Goal: Task Accomplishment & Management: Use online tool/utility

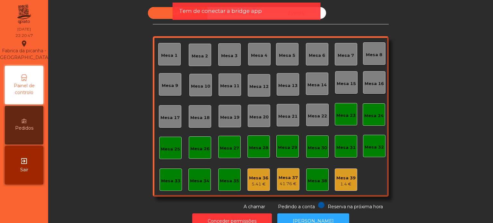
click at [180, 15] on div "Tem de conectar a bridge app" at bounding box center [247, 11] width 148 height 17
click at [211, 6] on div "Tem de conectar a bridge app" at bounding box center [247, 11] width 148 height 17
click at [229, 12] on span "Tem de conectar a bridge app" at bounding box center [220, 11] width 83 height 8
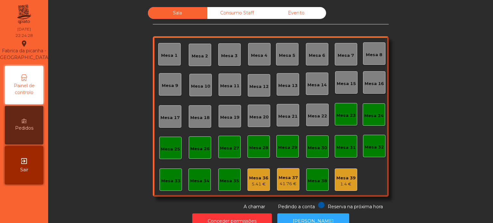
click at [229, 12] on div "Consumo Staff" at bounding box center [236, 13] width 59 height 12
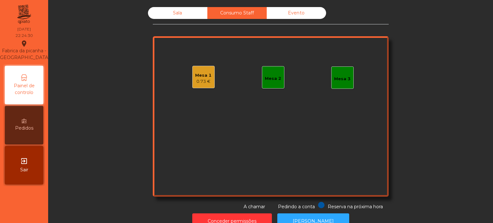
click at [181, 15] on app-root "Fabrica da picanha - [GEOGRAPHIC_DATA] location_on [DATE] 22:24:30 Painel de co…" at bounding box center [246, 111] width 493 height 223
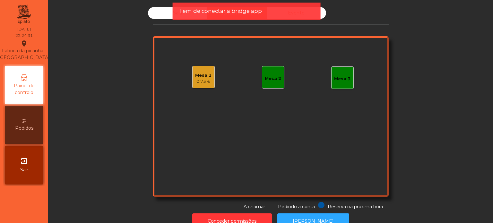
click at [181, 15] on span "Tem de conectar a bridge app" at bounding box center [220, 11] width 83 height 8
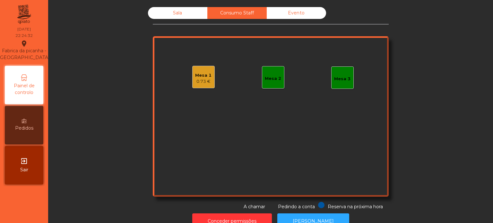
click at [181, 15] on div "Sala" at bounding box center [177, 13] width 59 height 12
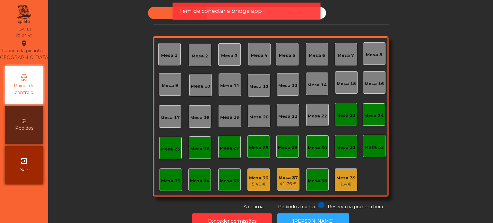
click at [181, 15] on span "Tem de conectar a bridge app" at bounding box center [220, 11] width 83 height 8
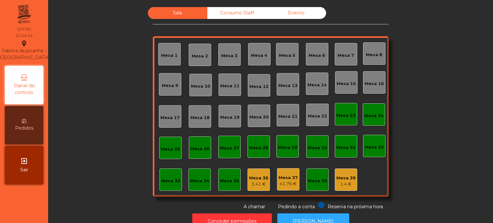
click at [208, 14] on div "Consumo Staff" at bounding box center [236, 13] width 59 height 12
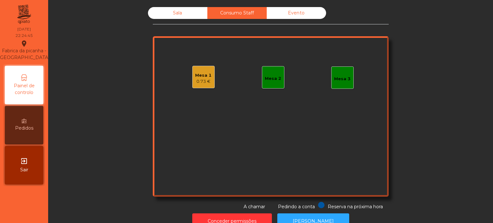
click at [185, 11] on div "Sala" at bounding box center [177, 13] width 59 height 12
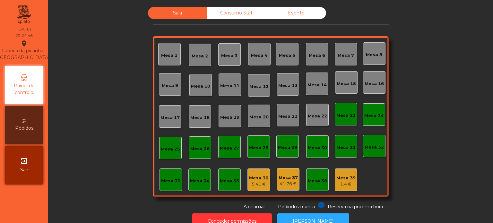
click at [231, 13] on div "Consumo Staff" at bounding box center [236, 13] width 59 height 12
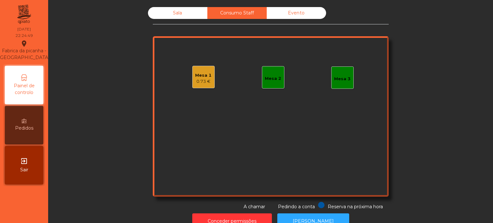
click at [196, 79] on div "0.73 €" at bounding box center [203, 81] width 16 height 6
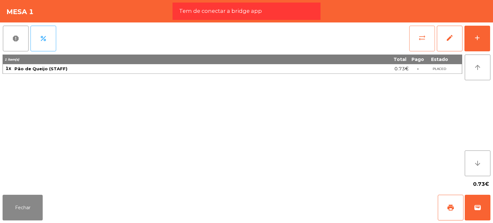
click at [425, 41] on span "sync_alt" at bounding box center [422, 38] width 8 height 8
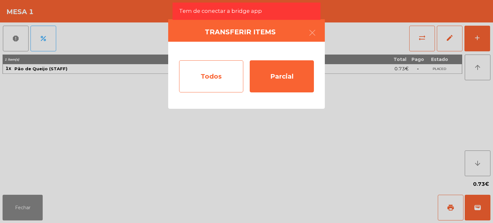
click at [200, 70] on div "Todos" at bounding box center [211, 76] width 64 height 32
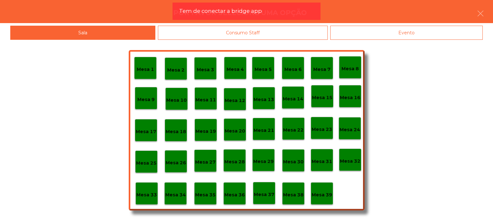
click at [245, 32] on div "Consumo Staff" at bounding box center [243, 33] width 170 height 14
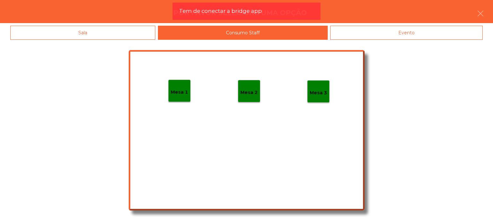
click at [252, 92] on p "Mesa 2" at bounding box center [248, 92] width 17 height 7
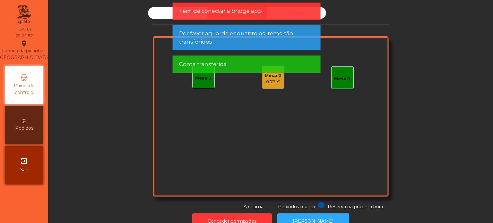
click at [240, 13] on span "Tem de conectar a bridge app" at bounding box center [220, 11] width 83 height 8
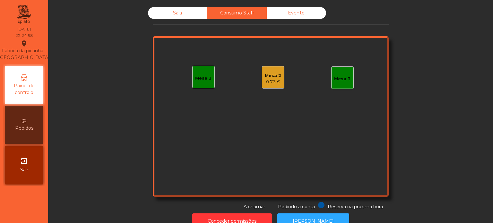
click at [184, 12] on div "Sala" at bounding box center [177, 13] width 59 height 12
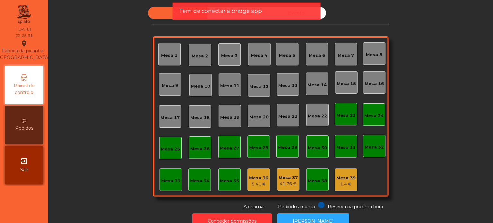
click at [184, 12] on span "Tem de conectar a bridge app" at bounding box center [220, 11] width 83 height 8
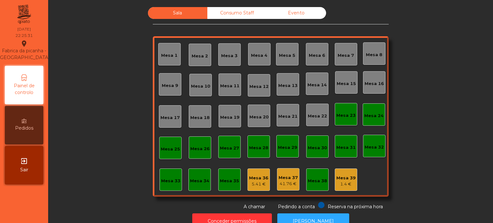
click at [184, 12] on div "Sala" at bounding box center [177, 13] width 59 height 12
click at [257, 179] on div "Mesa 36" at bounding box center [258, 178] width 19 height 6
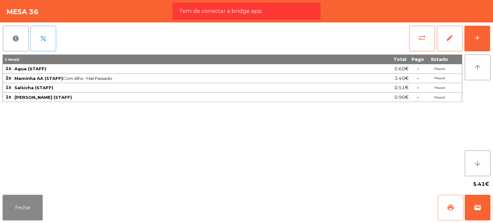
click at [448, 207] on span "print" at bounding box center [450, 208] width 8 height 8
click at [26, 37] on button "report" at bounding box center [16, 39] width 26 height 26
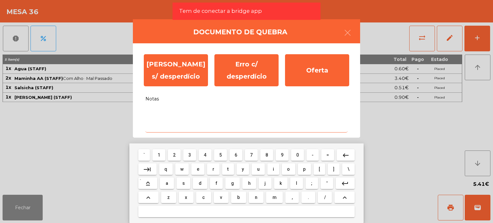
click at [147, 124] on textarea "Notas" at bounding box center [246, 119] width 202 height 27
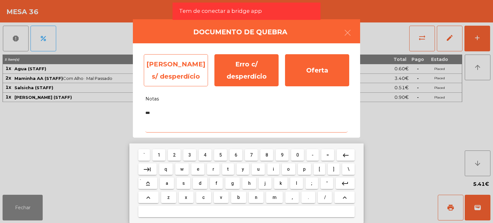
type textarea "***"
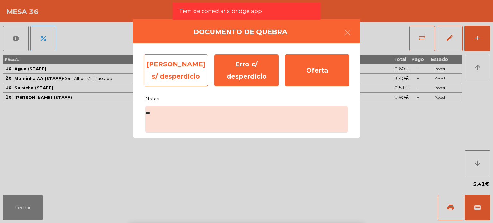
click at [191, 55] on div "[PERSON_NAME] s/ desperdício" at bounding box center [176, 70] width 64 height 32
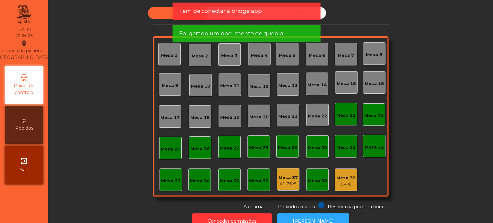
click at [280, 190] on div "Mesa 37 41.76 €" at bounding box center [288, 179] width 22 height 22
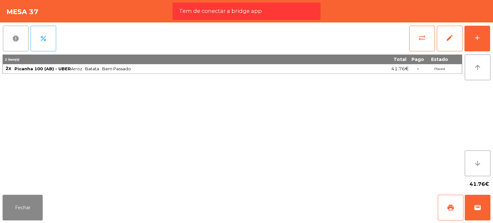
click at [15, 44] on button "report" at bounding box center [16, 39] width 26 height 26
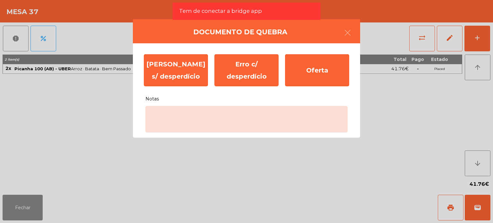
click at [196, 134] on div "[PERSON_NAME] s/ desperdício Erro c/ desperdício Oferta Notas" at bounding box center [246, 90] width 227 height 94
drag, startPoint x: 196, startPoint y: 134, endPoint x: 191, endPoint y: 119, distance: 15.7
click at [191, 119] on div "[PERSON_NAME] s/ desperdício Erro c/ desperdício Oferta Notas" at bounding box center [246, 90] width 227 height 94
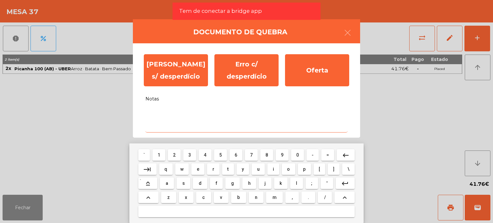
click at [191, 119] on textarea "Notas" at bounding box center [246, 119] width 202 height 27
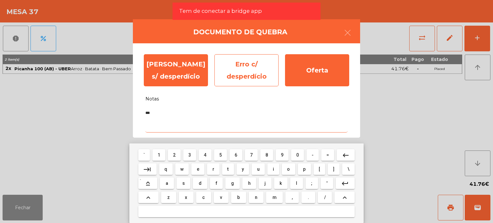
type textarea "***"
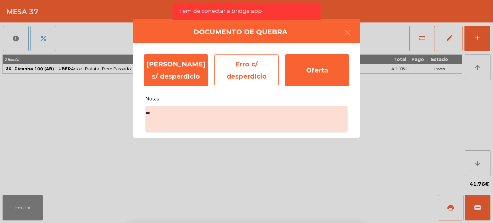
click at [233, 84] on div "Erro c/ desperdício" at bounding box center [246, 70] width 64 height 32
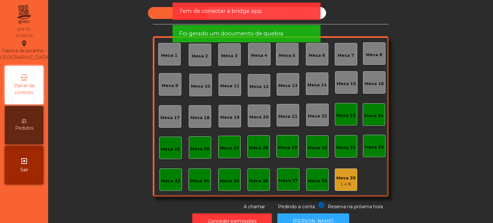
click at [342, 171] on div "Mesa 39 1.4 €" at bounding box center [345, 179] width 22 height 22
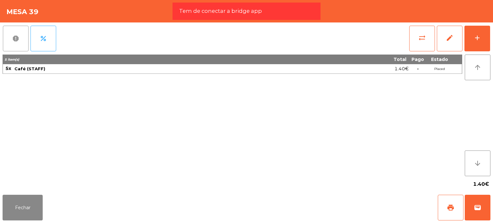
click at [24, 43] on button "report" at bounding box center [16, 39] width 26 height 26
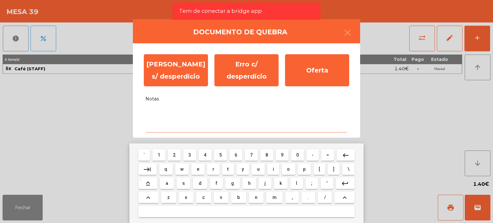
click at [168, 116] on textarea "Notas" at bounding box center [246, 119] width 202 height 27
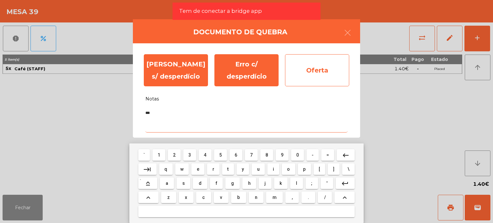
type textarea "***"
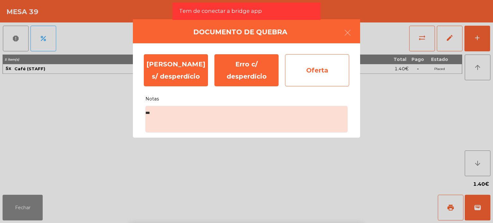
click at [297, 78] on div "Oferta" at bounding box center [317, 70] width 64 height 32
